Goal: Task Accomplishment & Management: Manage account settings

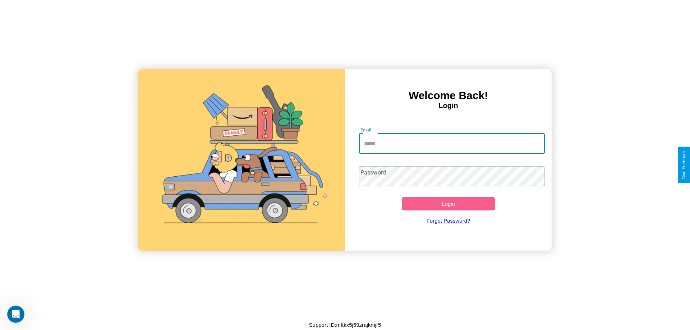
click at [452, 143] on input "Email" at bounding box center [452, 144] width 186 height 20
type input "**********"
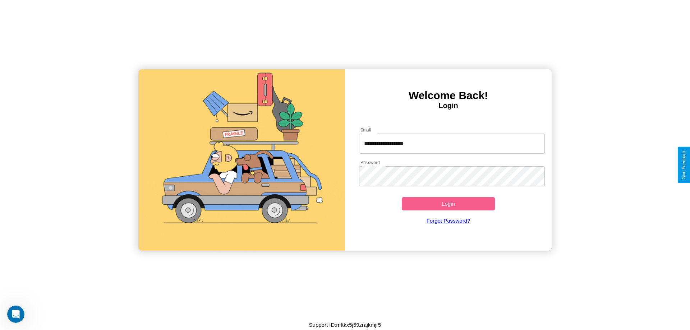
click at [448, 204] on button "Login" at bounding box center [448, 203] width 93 height 13
